Goal: Find specific page/section: Find specific page/section

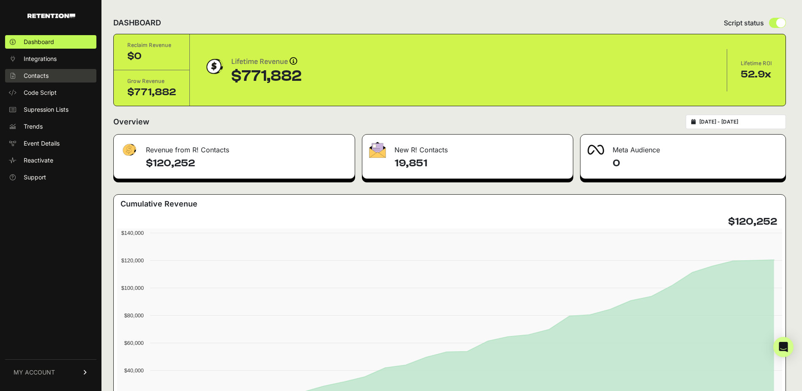
click at [36, 78] on span "Contacts" at bounding box center [36, 75] width 25 height 8
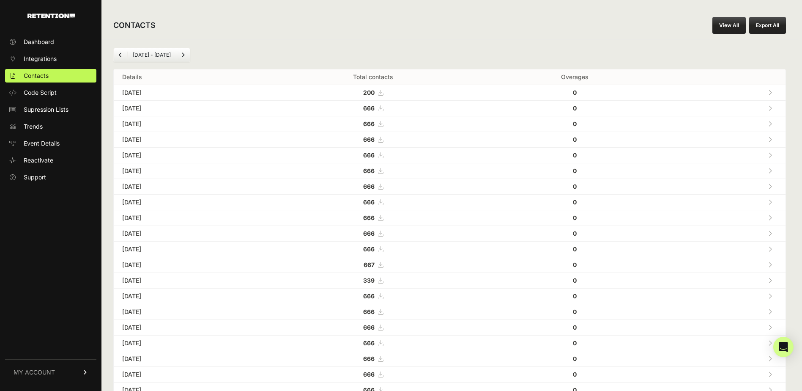
click at [383, 110] on span "666" at bounding box center [373, 107] width 20 height 7
click at [434, 33] on div "CONTACTS View All Export All" at bounding box center [449, 25] width 696 height 27
click at [395, 59] on div "[DATE] - [DATE]" at bounding box center [449, 55] width 673 height 14
